Goal: Task Accomplishment & Management: Use online tool/utility

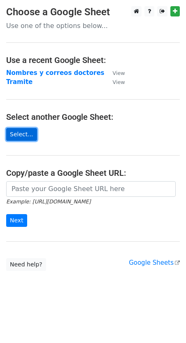
click at [22, 136] on link "Select..." at bounding box center [21, 134] width 31 height 13
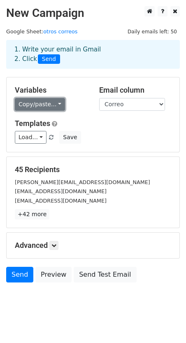
click at [54, 101] on link "Copy/paste..." at bounding box center [40, 104] width 50 height 13
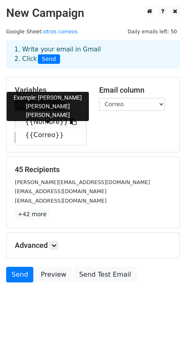
click at [50, 122] on link "{{Nombre}}" at bounding box center [50, 121] width 71 height 13
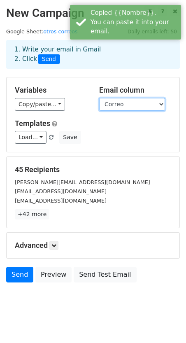
click at [163, 103] on select "Nombre Correo" at bounding box center [132, 104] width 66 height 13
click at [99, 98] on select "Nombre Correo" at bounding box center [132, 104] width 66 height 13
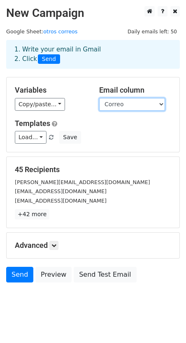
scroll to position [9, 0]
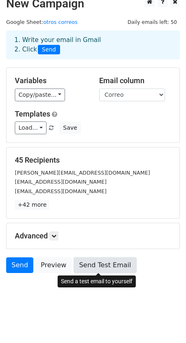
click at [99, 260] on link "Send Test Email" at bounding box center [105, 266] width 63 height 16
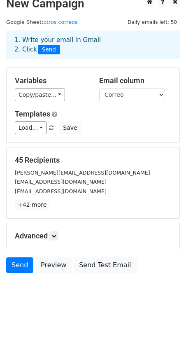
scroll to position [0, 0]
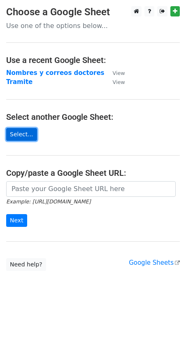
click at [23, 129] on link "Select..." at bounding box center [21, 134] width 31 height 13
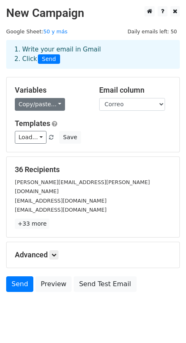
click at [54, 103] on link "Copy/paste..." at bounding box center [40, 104] width 50 height 13
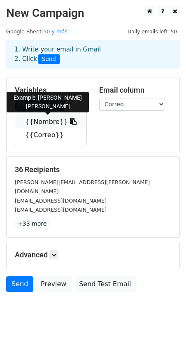
click at [50, 121] on link "{{Nombre}}" at bounding box center [50, 121] width 71 height 13
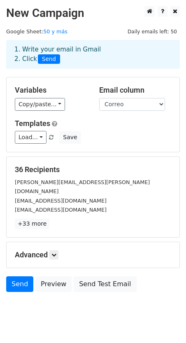
scroll to position [0, 0]
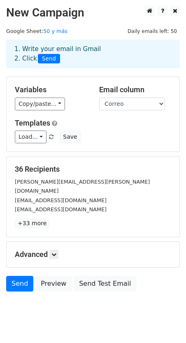
drag, startPoint x: 78, startPoint y: 111, endPoint x: 68, endPoint y: 110, distance: 10.7
click at [75, 111] on div "Variables Copy/paste... {{Nombre}} {{Correo}} Email column Nombre Correo Templa…" at bounding box center [93, 114] width 173 height 75
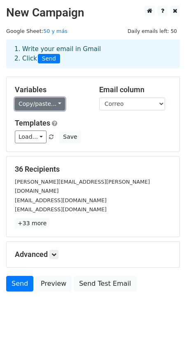
click at [57, 103] on link "Copy/paste..." at bounding box center [40, 104] width 50 height 13
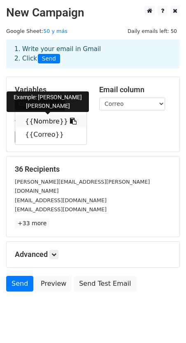
click at [52, 117] on link "{{Nombre}}" at bounding box center [50, 121] width 71 height 13
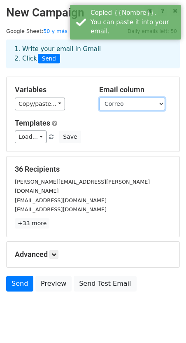
click at [132, 102] on select "Nombre Correo" at bounding box center [132, 104] width 66 height 13
click at [99, 98] on select "Nombre Correo" at bounding box center [132, 104] width 66 height 13
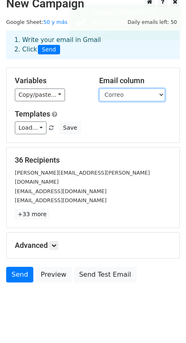
scroll to position [0, 0]
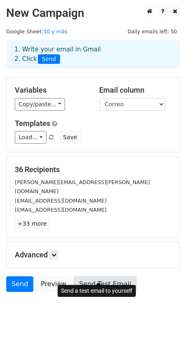
click at [102, 277] on link "Send Test Email" at bounding box center [105, 285] width 63 height 16
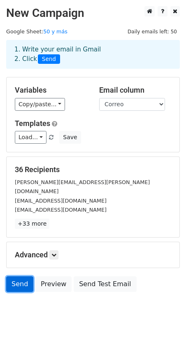
click at [19, 277] on link "Send" at bounding box center [19, 285] width 27 height 16
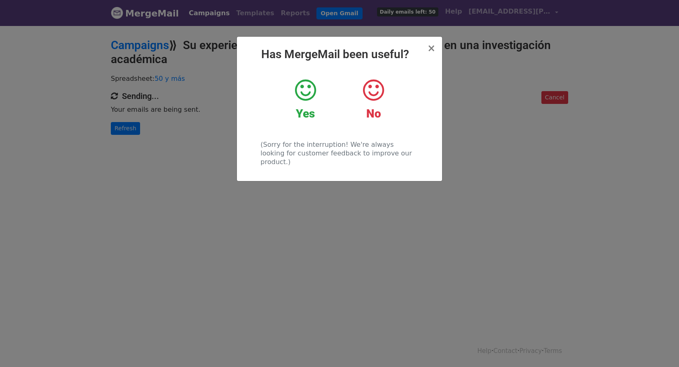
click at [310, 95] on icon at bounding box center [305, 90] width 21 height 25
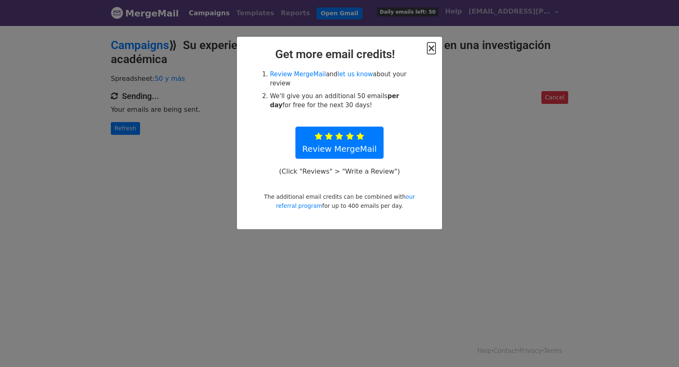
click at [431, 49] on span "×" at bounding box center [431, 48] width 8 height 12
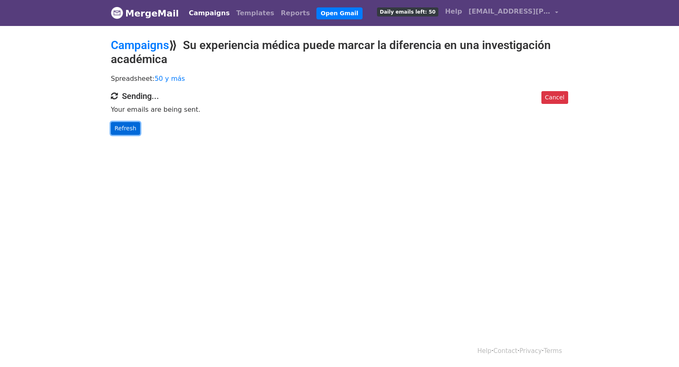
click at [134, 129] on link "Refresh" at bounding box center [125, 128] width 29 height 13
